Goal: Transaction & Acquisition: Purchase product/service

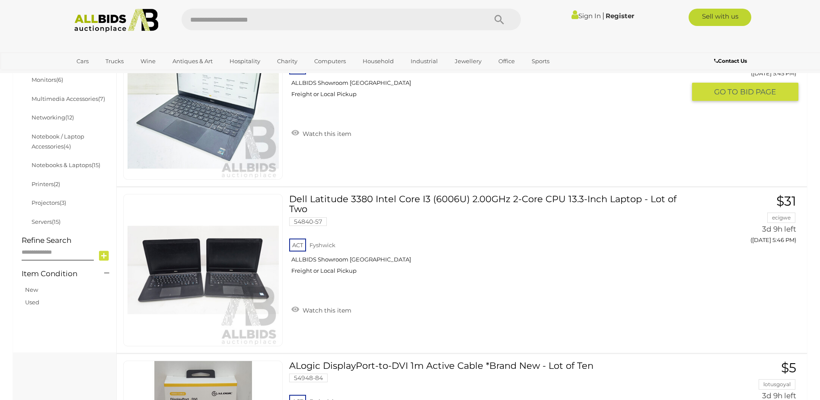
scroll to position [346, 0]
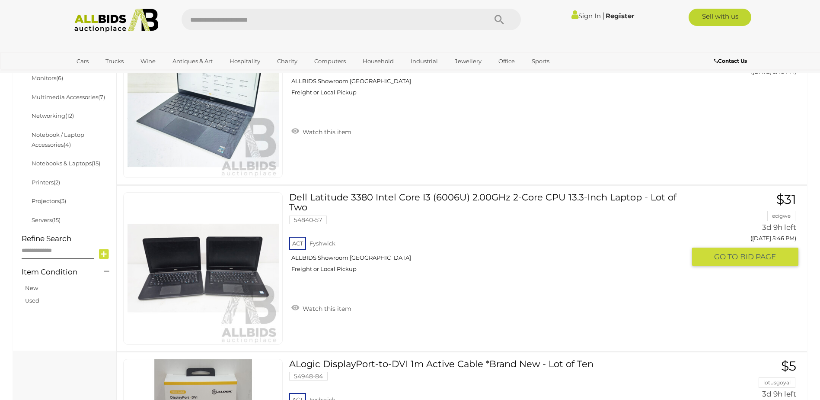
click at [536, 197] on link "Dell Latitude 3380 Intel Core I3 (6006U) 2.00GHz 2-Core CPU 13.3-Inch Laptop - …" at bounding box center [491, 235] width 390 height 87
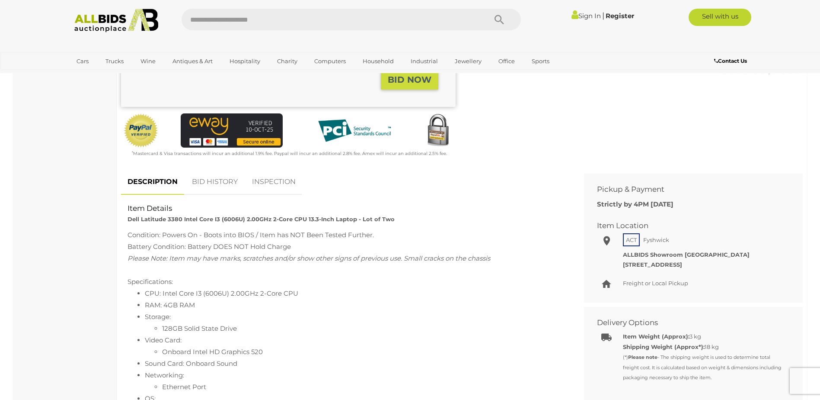
scroll to position [260, 0]
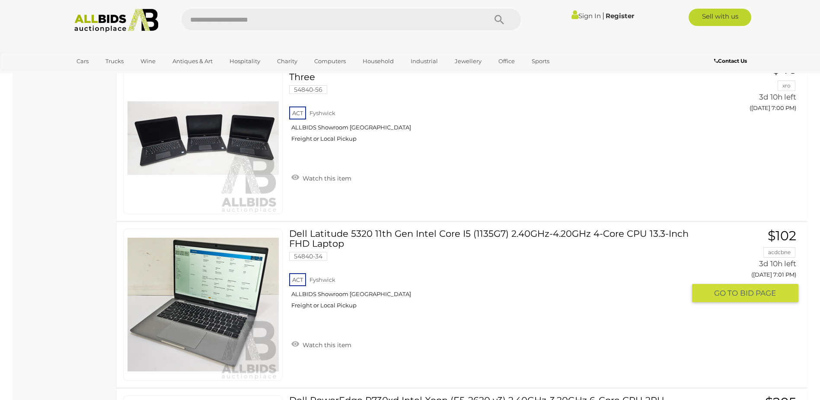
scroll to position [5936, 0]
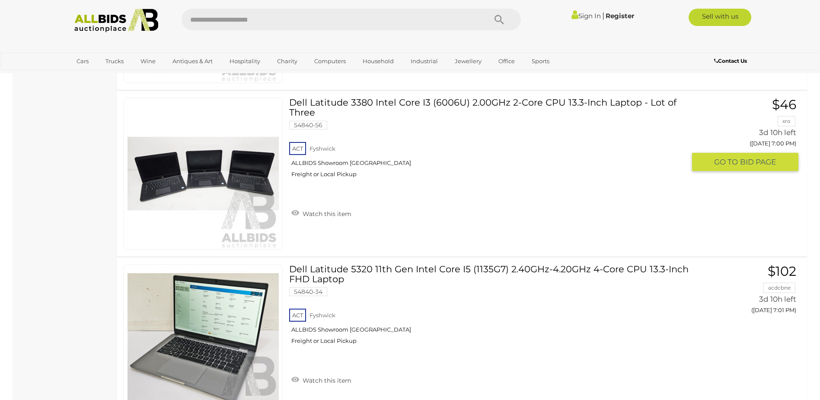
click at [537, 104] on link "Dell Latitude 3380 Intel Core I3 (6006U) 2.00GHz 2-Core CPU 13.3-Inch Laptop - …" at bounding box center [491, 140] width 390 height 87
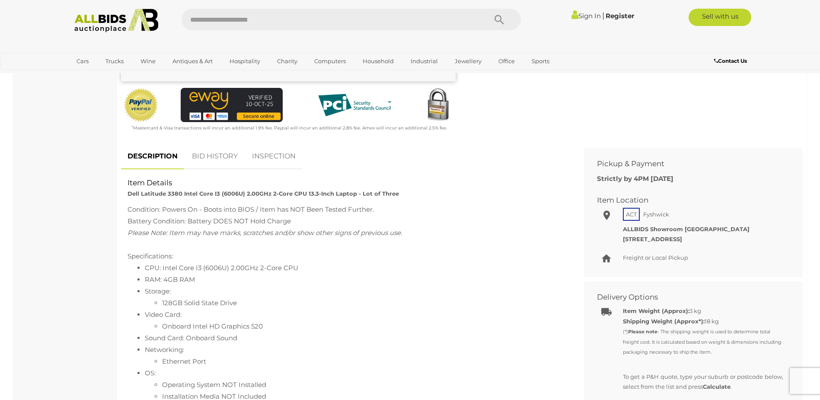
scroll to position [389, 0]
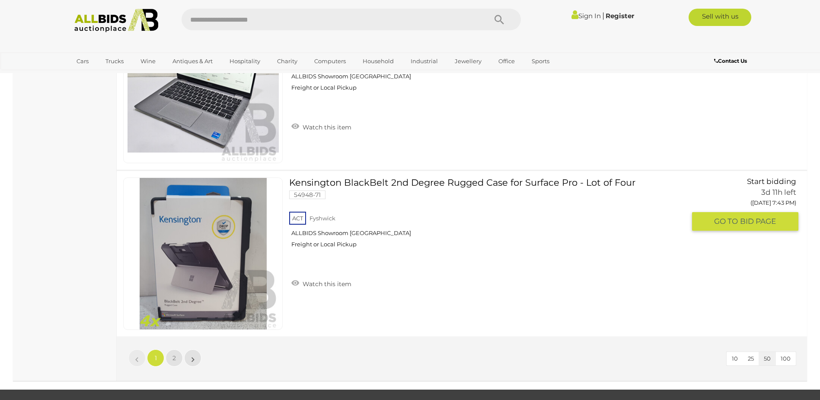
scroll to position [8446, 0]
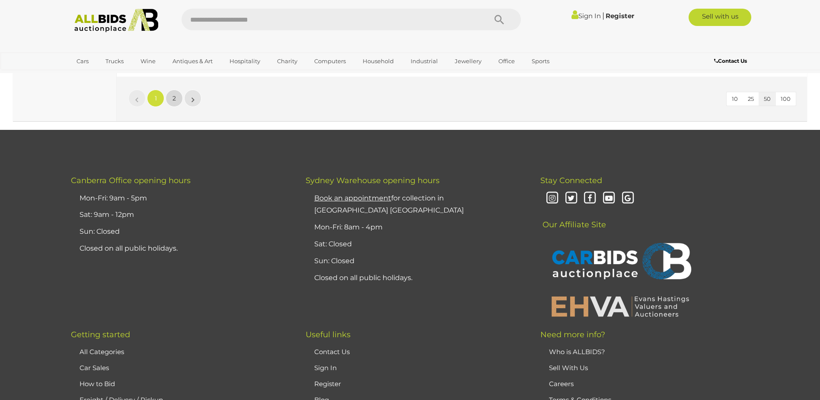
click at [171, 96] on link "2" at bounding box center [174, 98] width 17 height 17
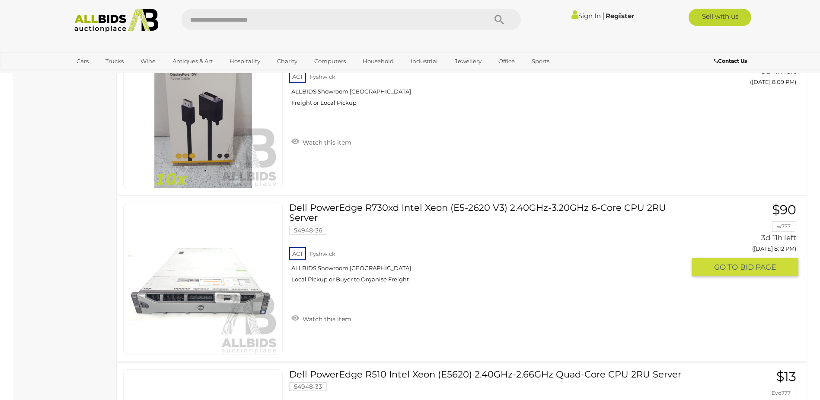
scroll to position [1408, 0]
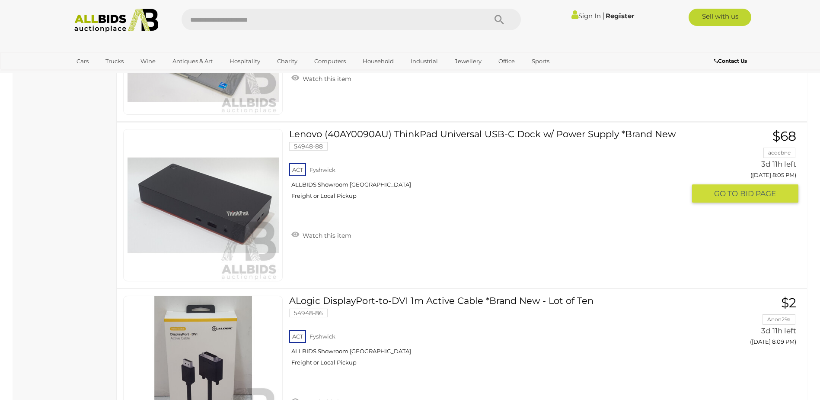
click at [577, 135] on link "Lenovo (40AY0090AU) ThinkPad Universal USB-C Dock w/ Power Supply *Brand New 54…" at bounding box center [491, 167] width 390 height 77
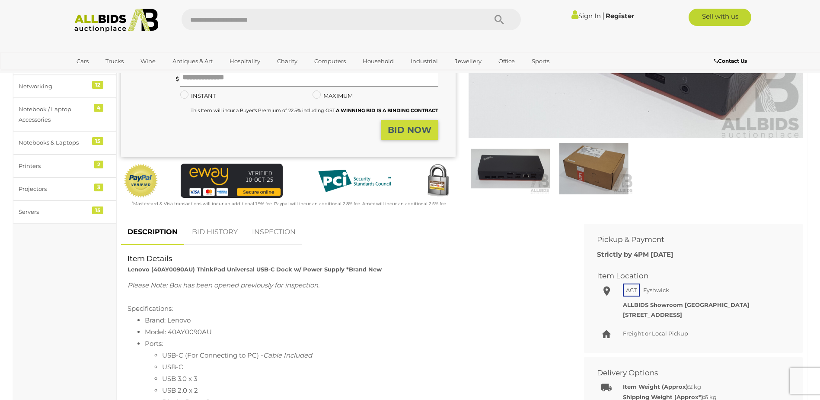
scroll to position [43, 0]
